Goal: Information Seeking & Learning: Learn about a topic

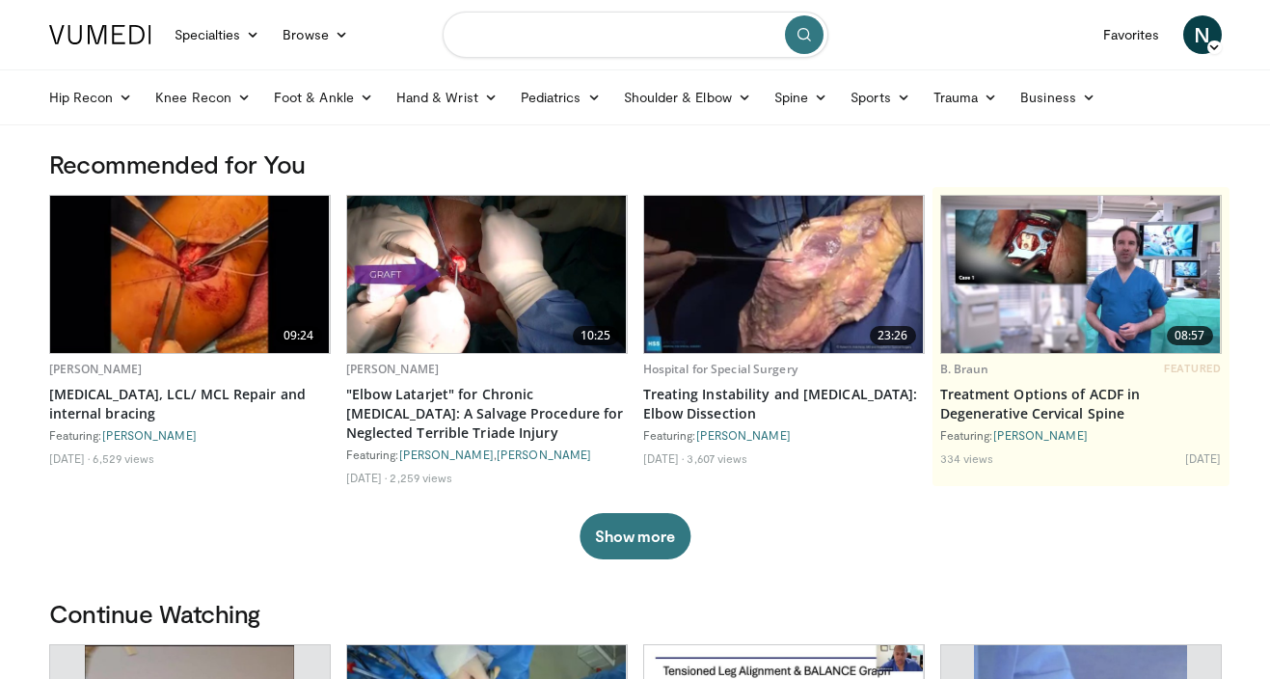
click at [517, 38] on input "Search topics, interventions" at bounding box center [635, 35] width 386 height 46
type input "**********"
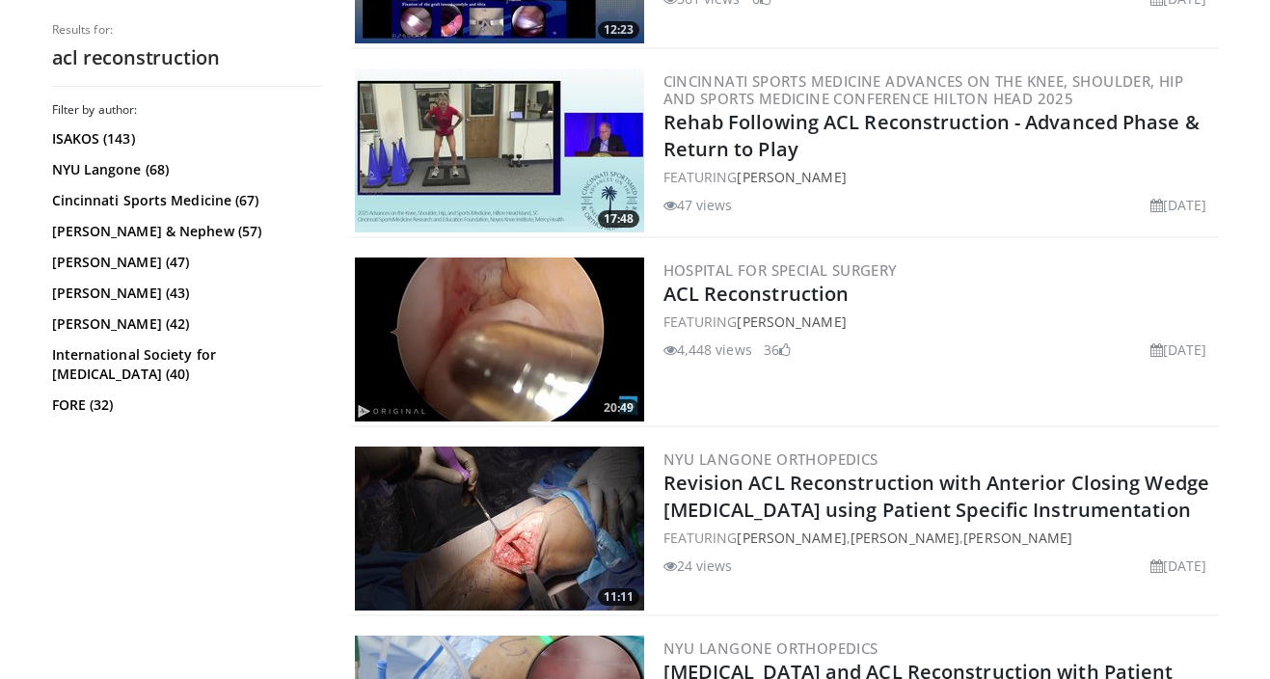
scroll to position [3475, 0]
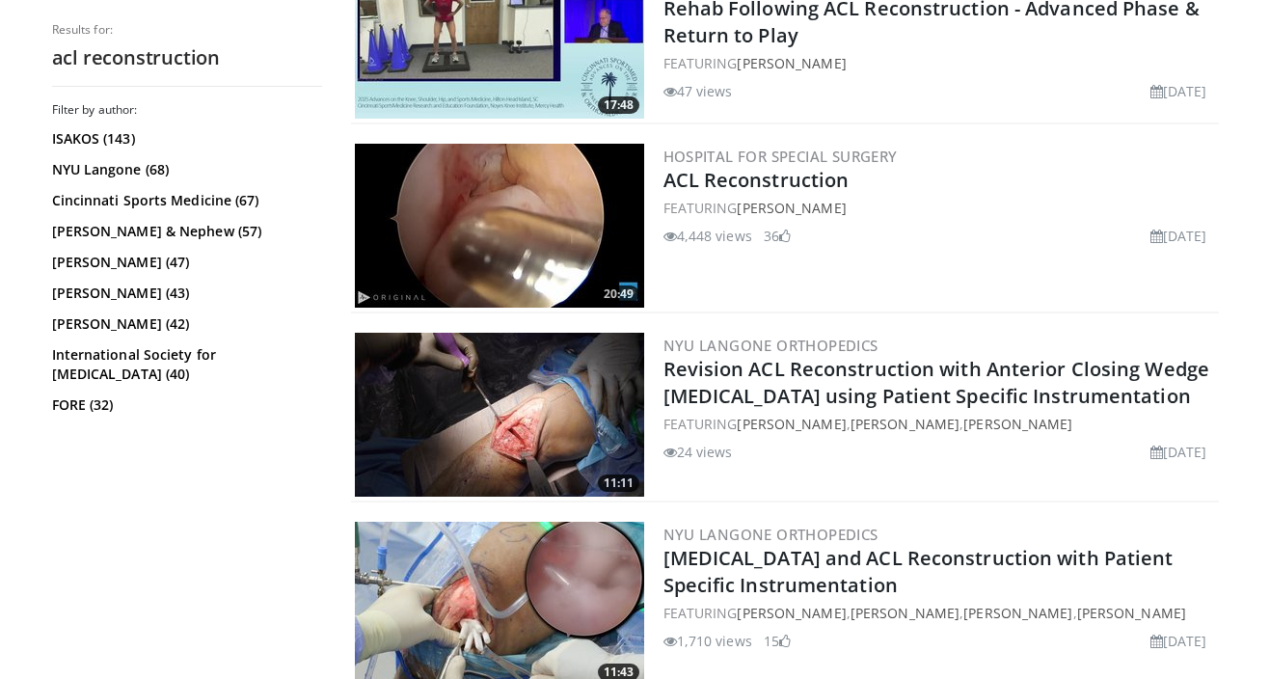
click at [516, 237] on img at bounding box center [499, 226] width 289 height 164
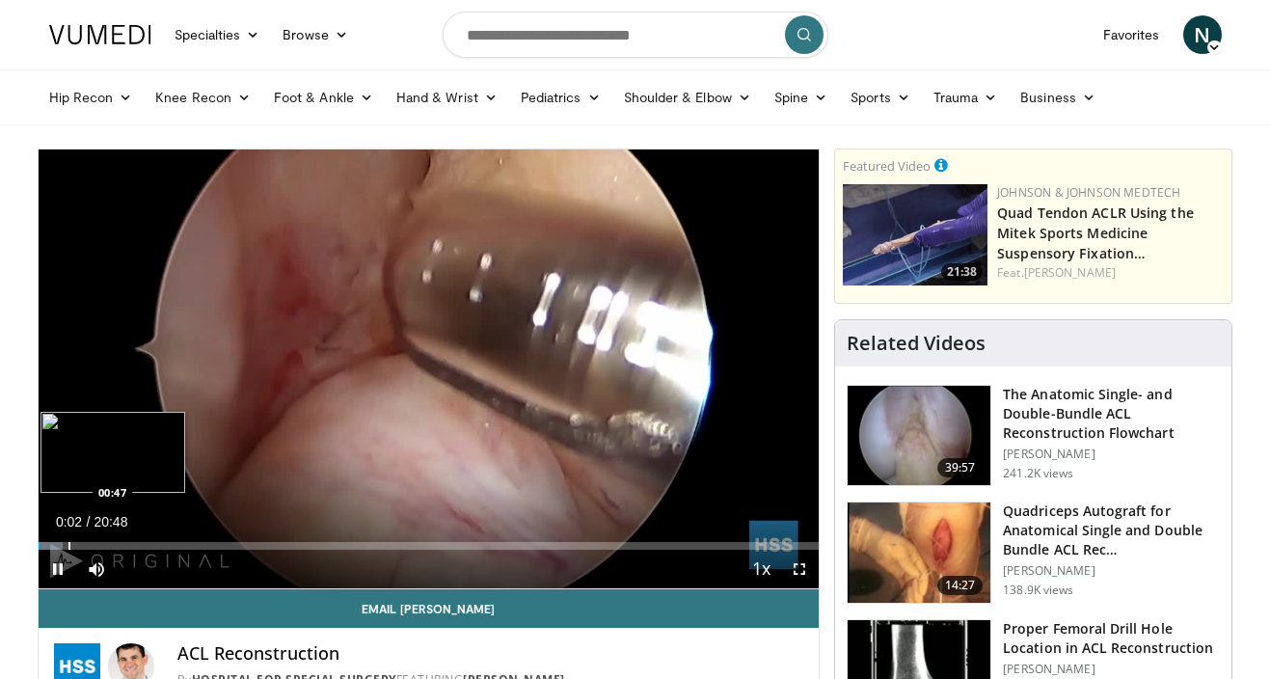
click at [68, 544] on div "Progress Bar" at bounding box center [69, 546] width 2 height 8
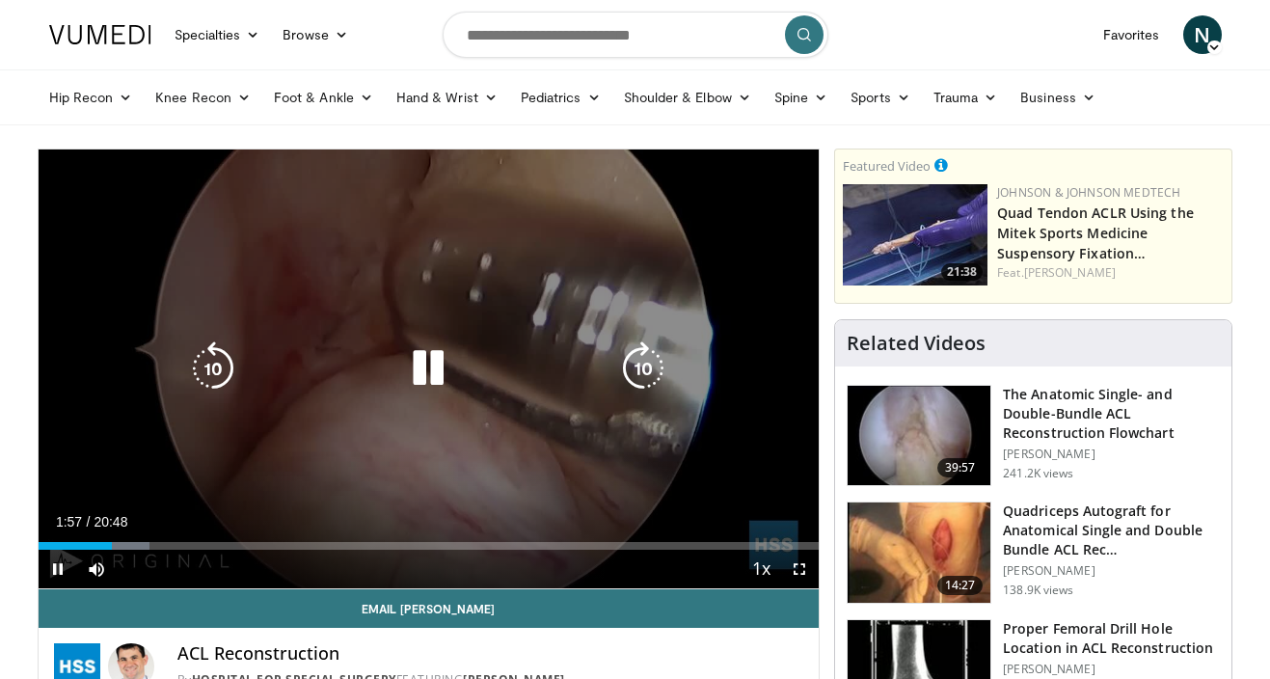
click at [417, 378] on icon "Video Player" at bounding box center [428, 368] width 54 height 54
click at [412, 363] on icon "Video Player" at bounding box center [428, 368] width 54 height 54
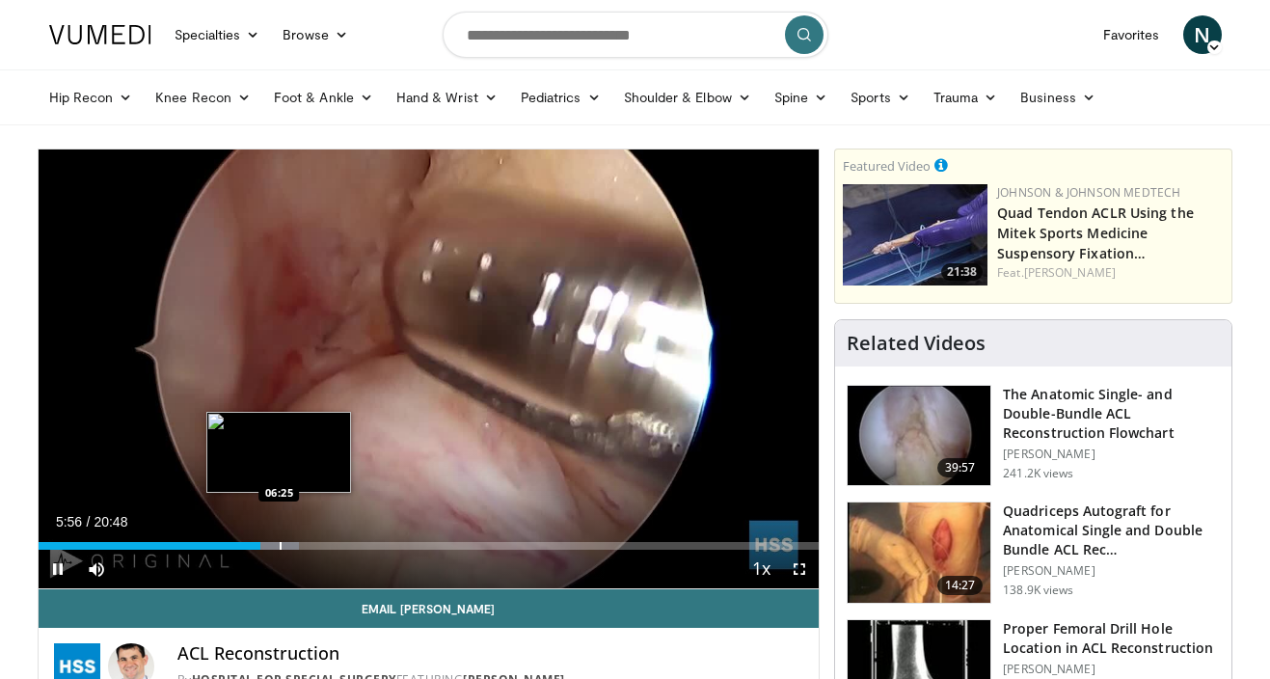
click at [280, 547] on div "Progress Bar" at bounding box center [281, 546] width 2 height 8
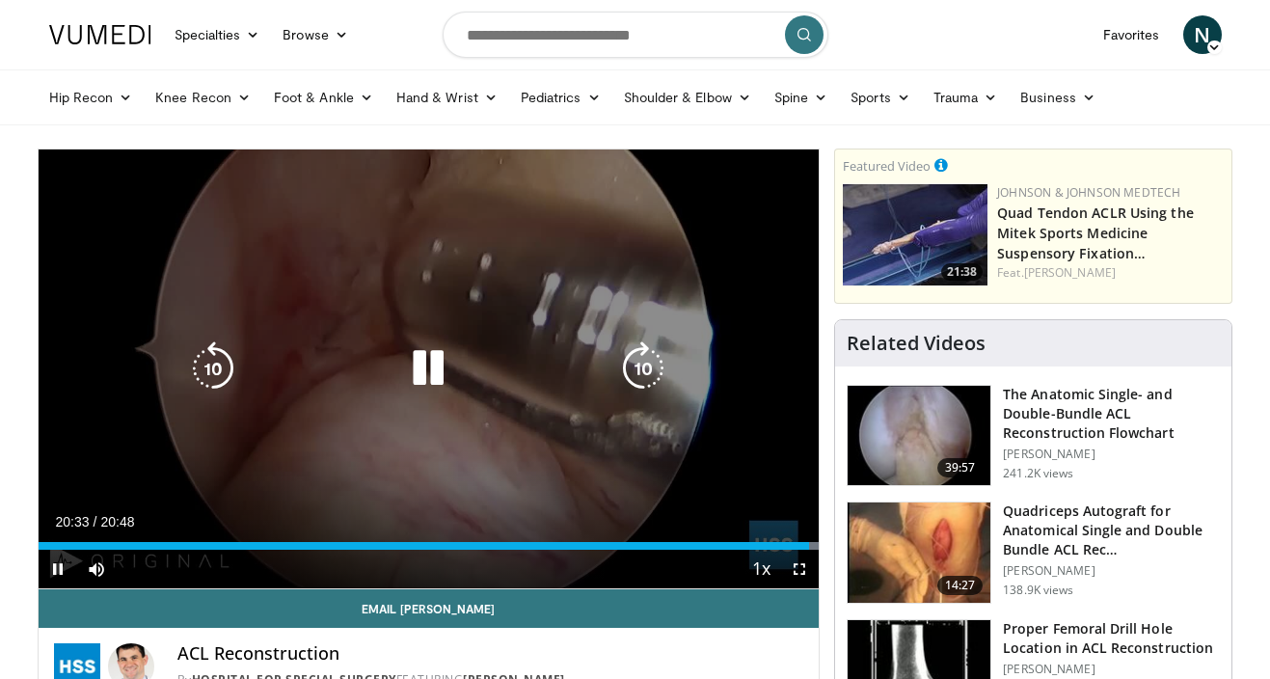
click at [438, 368] on icon "Video Player" at bounding box center [428, 368] width 54 height 54
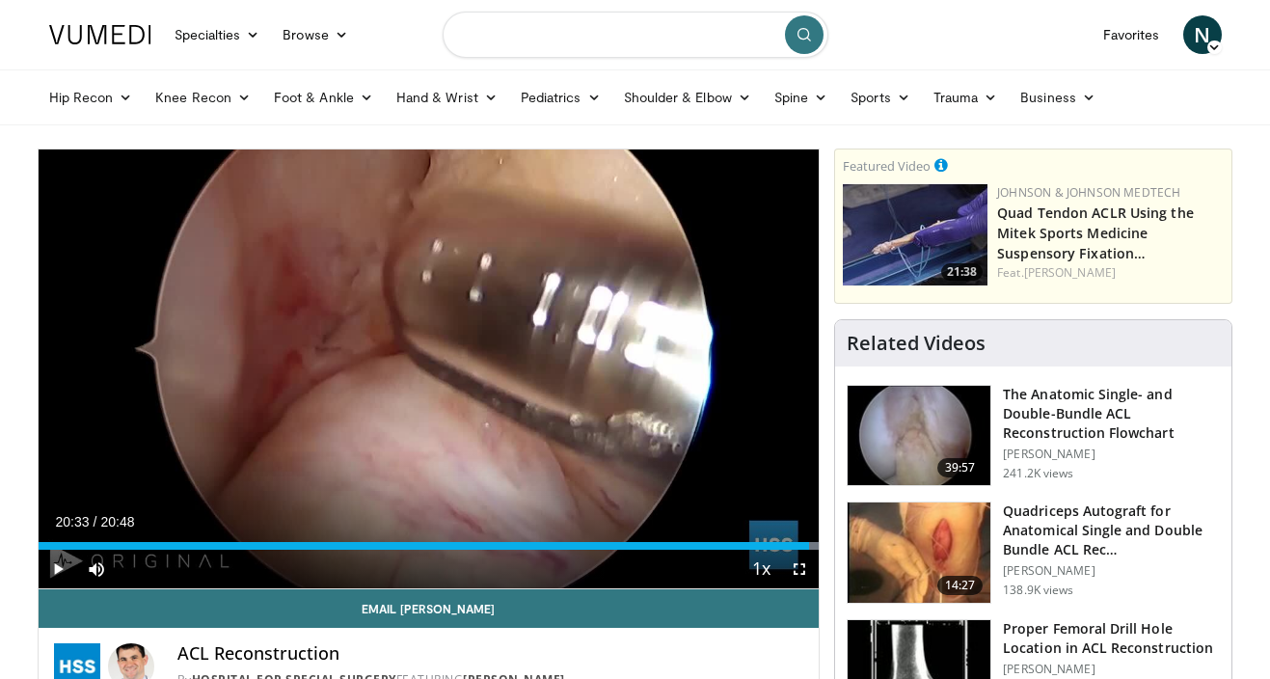
click at [567, 29] on input "Search topics, interventions" at bounding box center [635, 35] width 386 height 46
type input "**********"
click at [797, 43] on button "submit" at bounding box center [804, 34] width 39 height 39
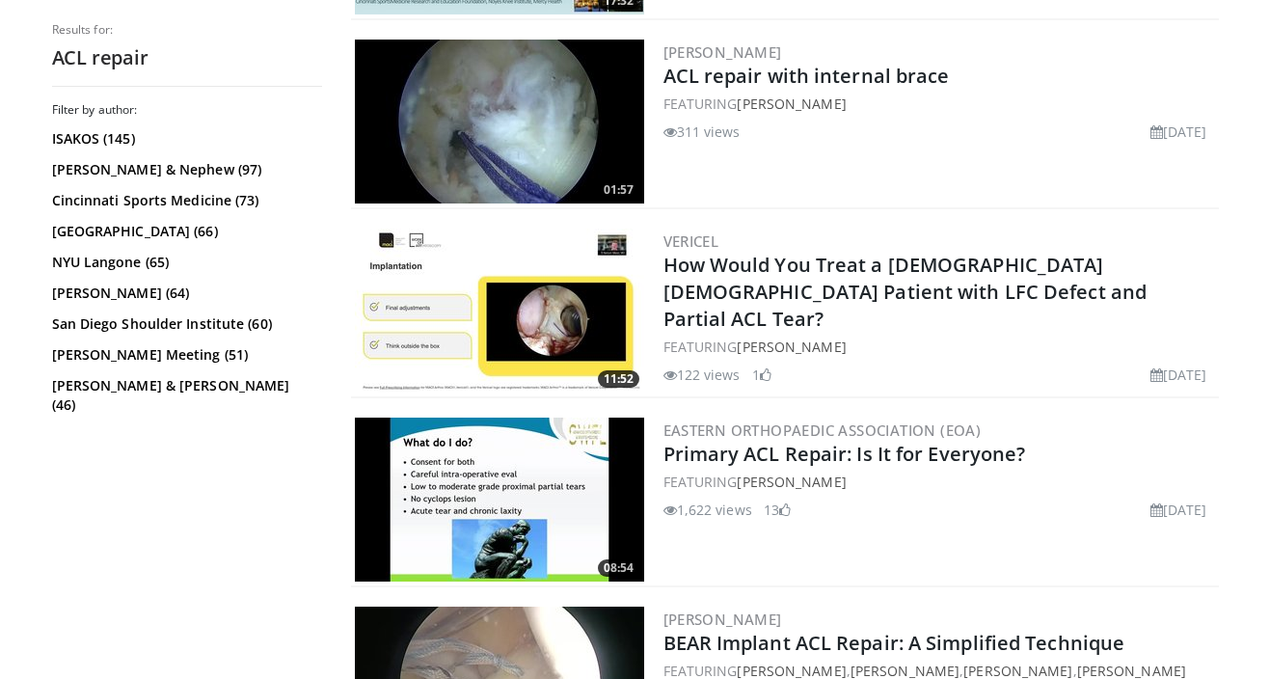
scroll to position [2295, 0]
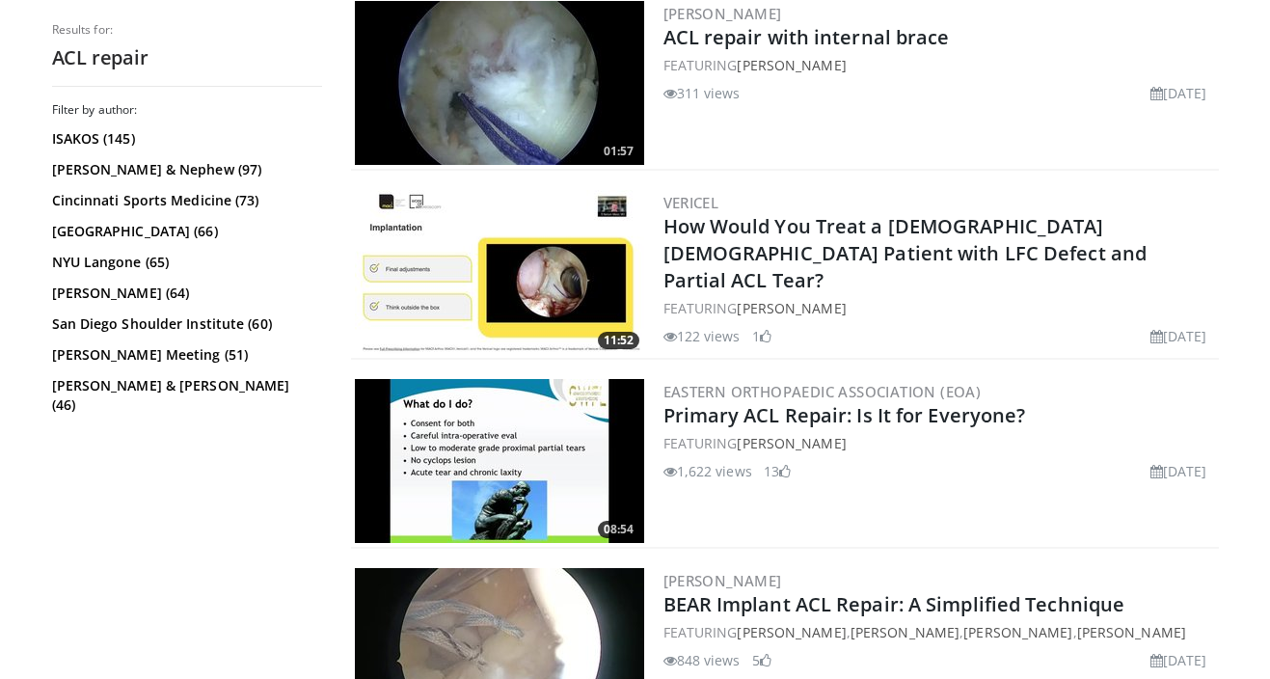
click at [517, 434] on img at bounding box center [499, 461] width 289 height 164
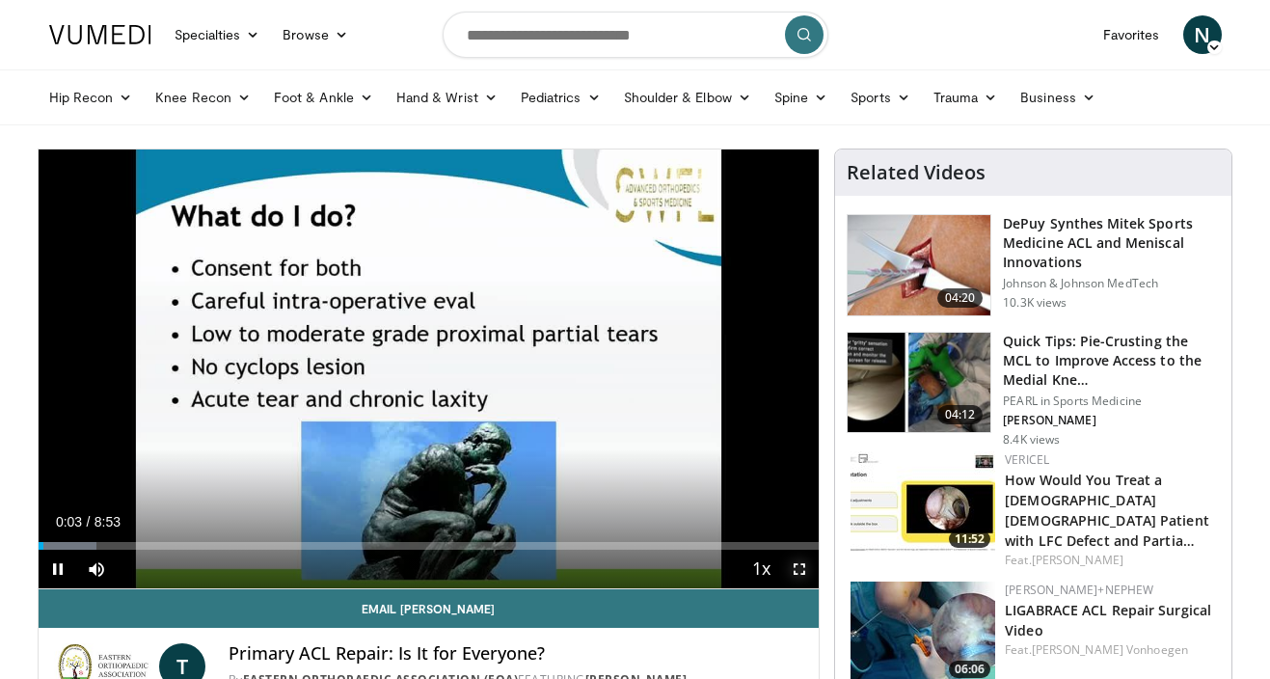
click at [800, 559] on span "Video Player" at bounding box center [799, 568] width 39 height 39
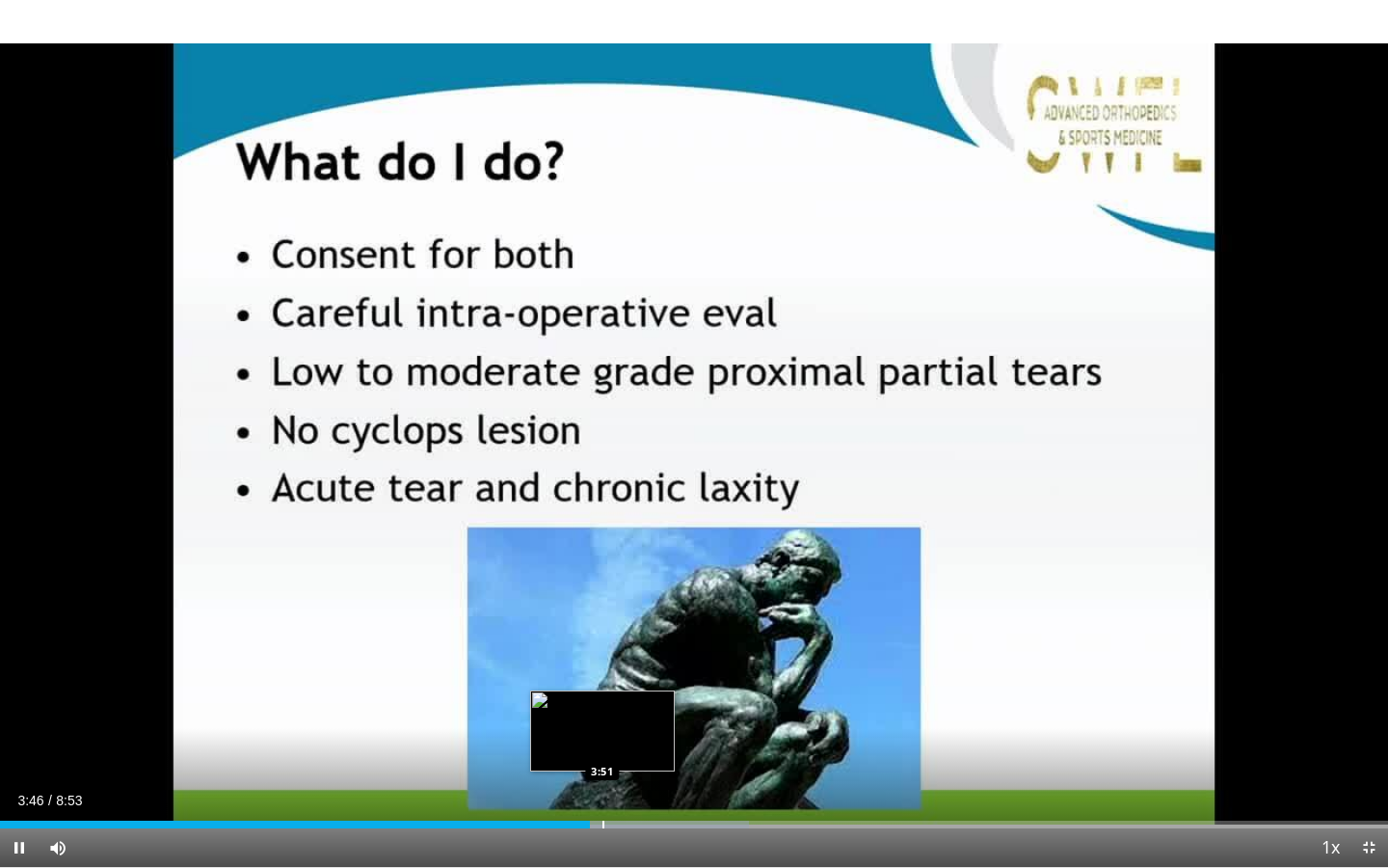
click at [602, 678] on div "Progress Bar" at bounding box center [603, 824] width 2 height 8
click at [632, 678] on div "Progress Bar" at bounding box center [633, 824] width 2 height 8
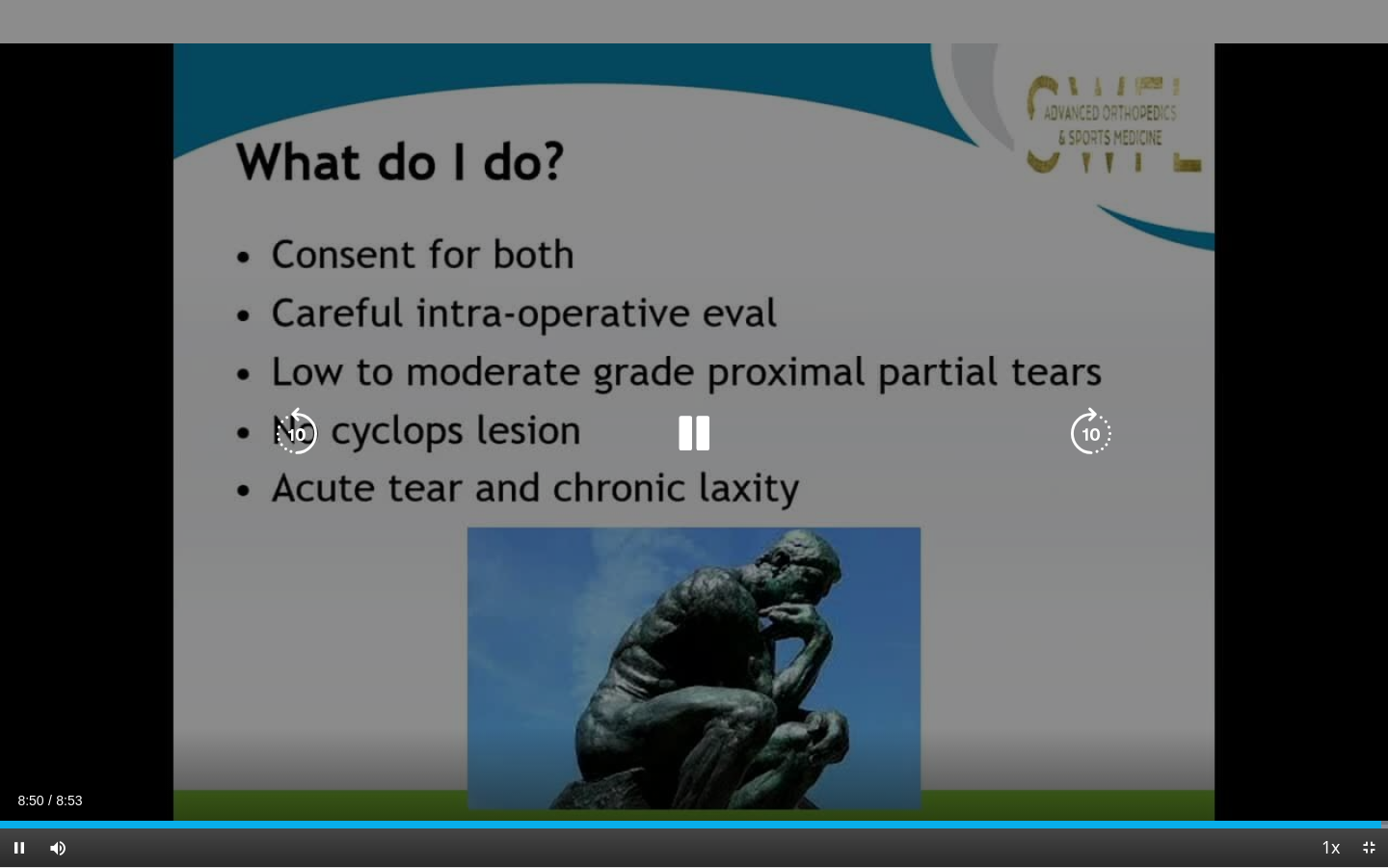
click at [710, 420] on icon "Video Player" at bounding box center [694, 434] width 54 height 54
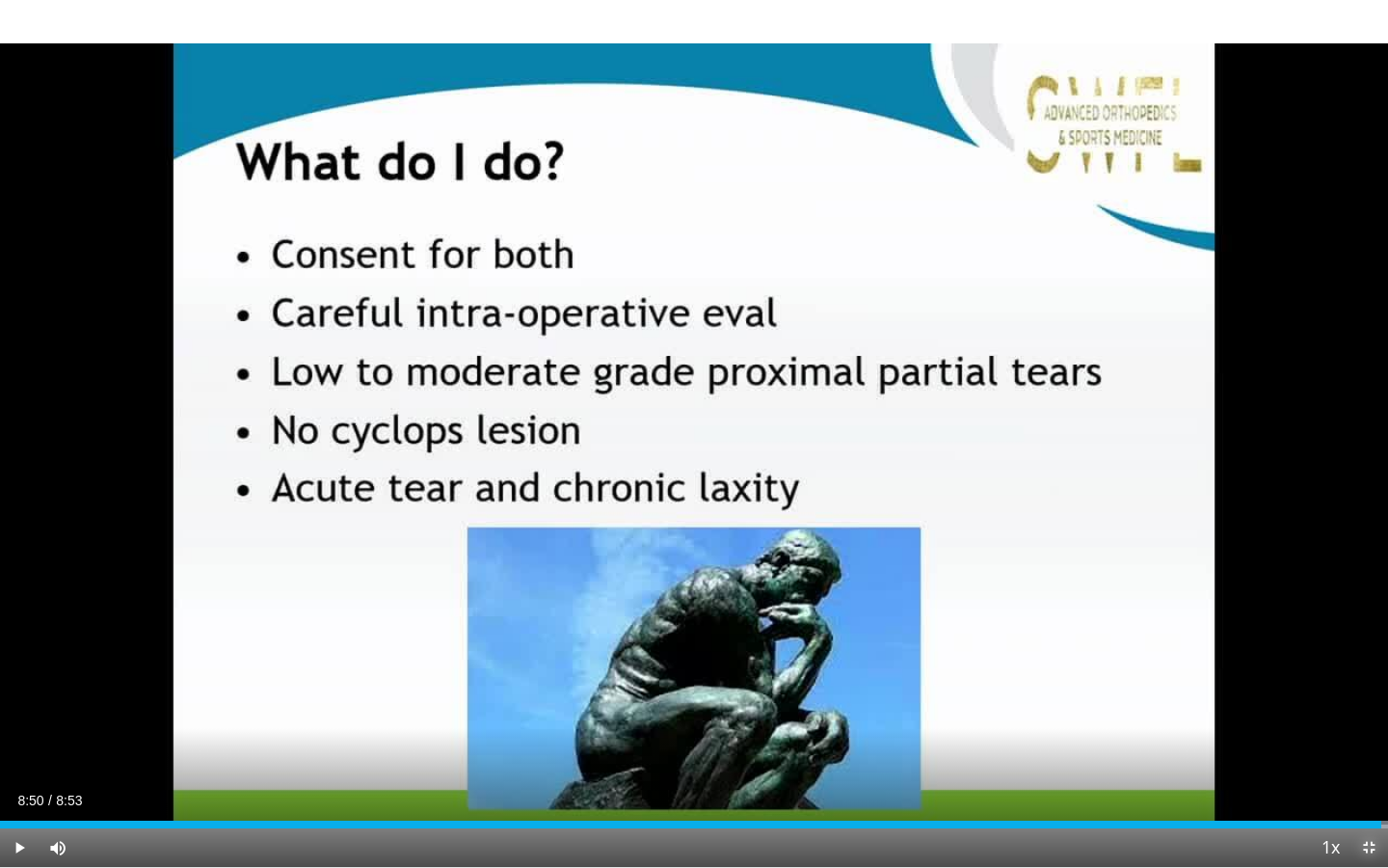
click at [1269, 678] on span "Video Player" at bounding box center [1369, 847] width 39 height 39
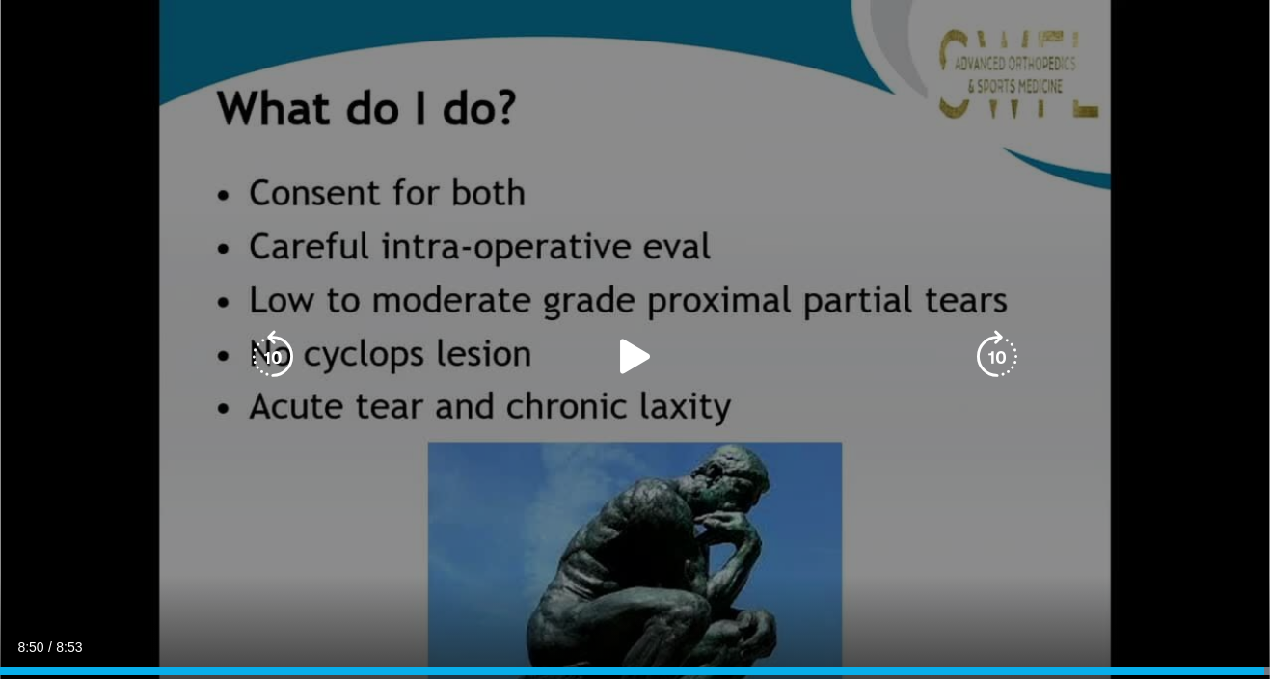
scroll to position [462, 0]
